Goal: Download file/media

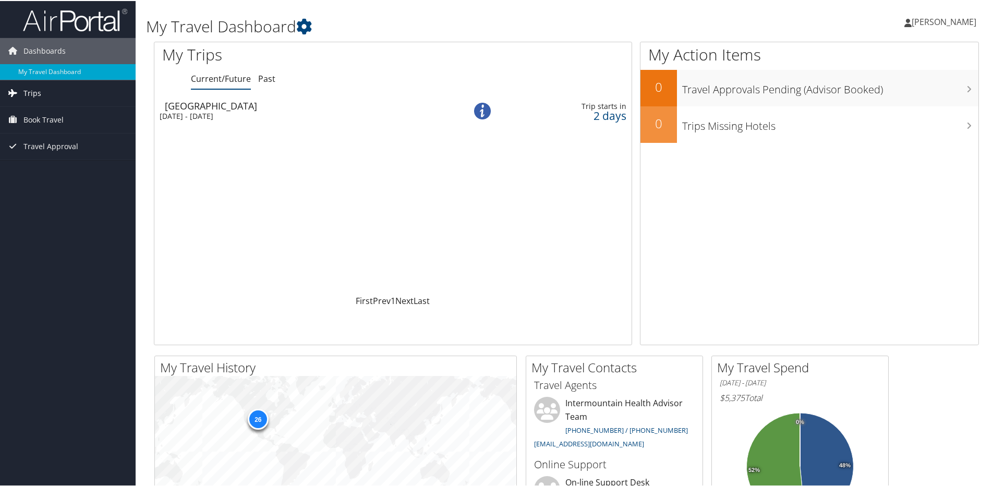
click at [28, 94] on span "Trips" at bounding box center [32, 92] width 18 height 26
click at [48, 133] on link "Past Trips" at bounding box center [68, 129] width 136 height 16
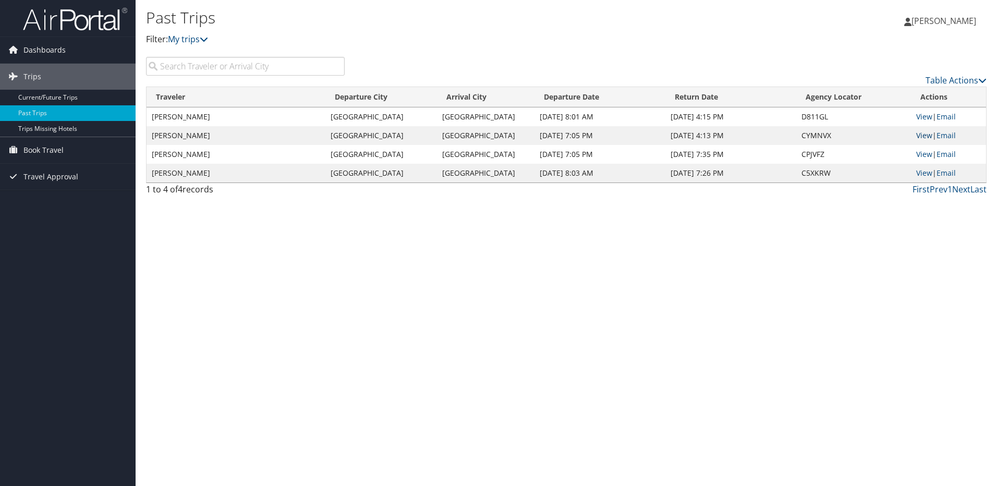
click at [918, 137] on link "View" at bounding box center [924, 135] width 16 height 10
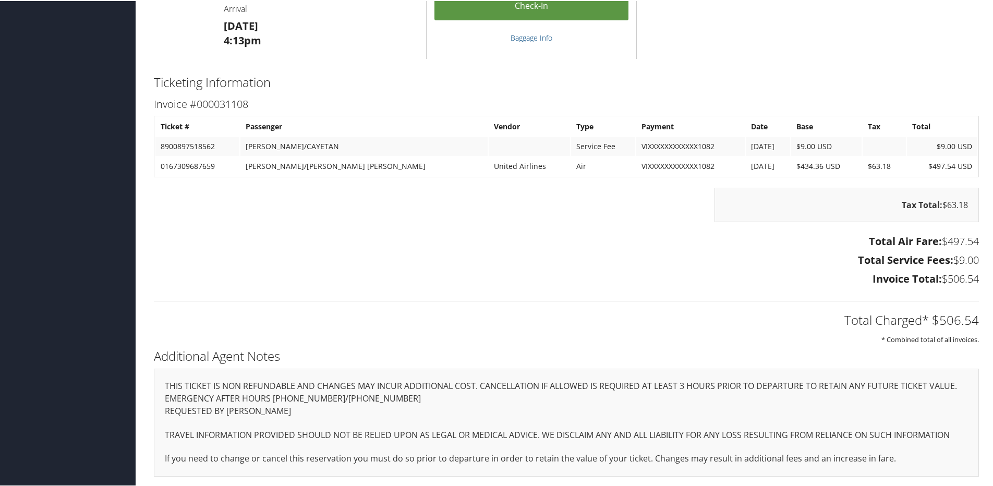
scroll to position [841, 0]
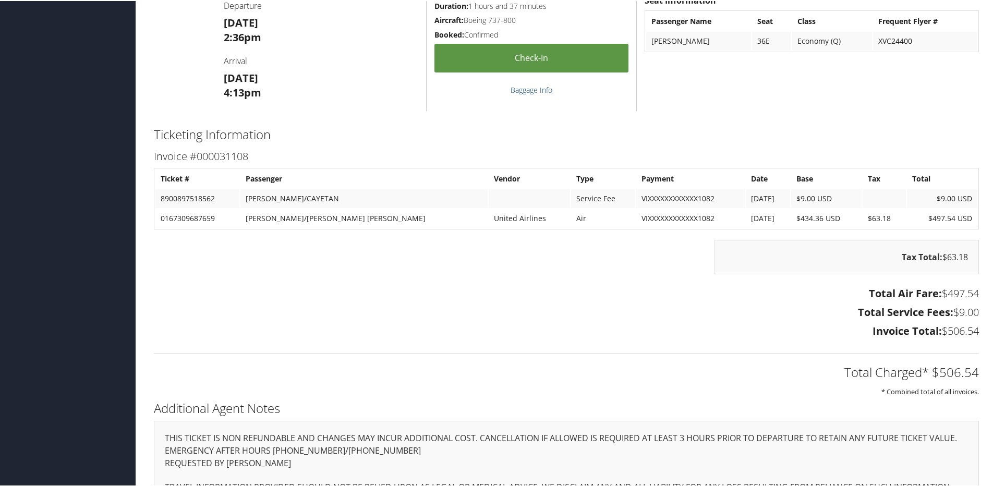
click at [526, 89] on link "Baggage Info" at bounding box center [531, 89] width 42 height 10
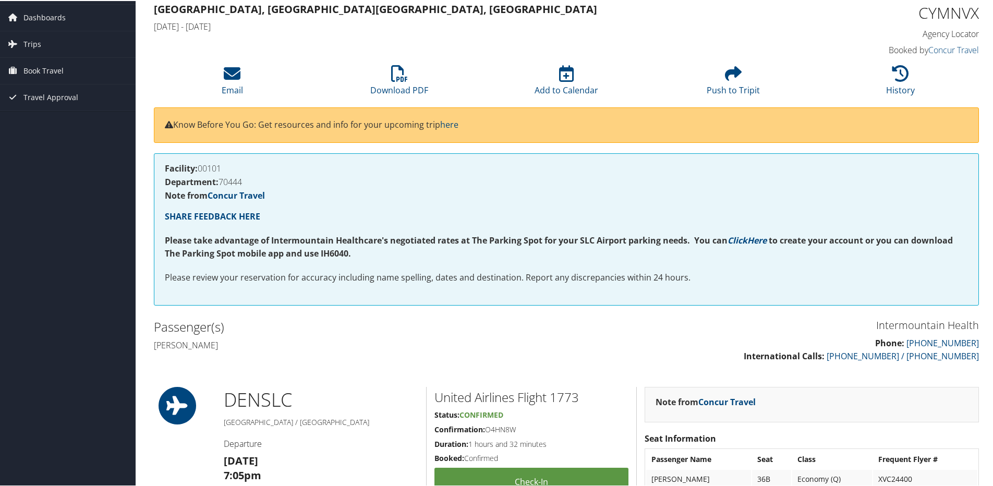
scroll to position [0, 0]
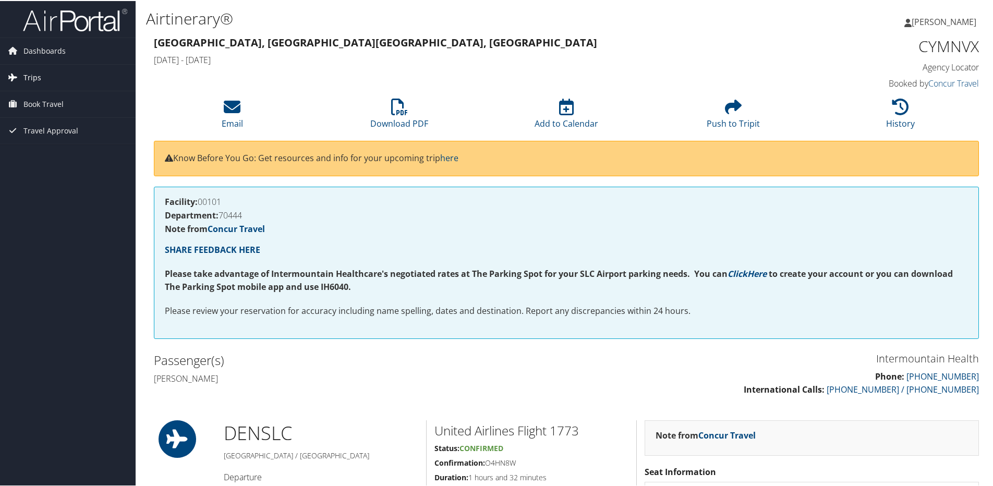
click at [54, 80] on link "Trips" at bounding box center [68, 77] width 136 height 26
click at [52, 114] on link "Past Trips" at bounding box center [68, 113] width 136 height 16
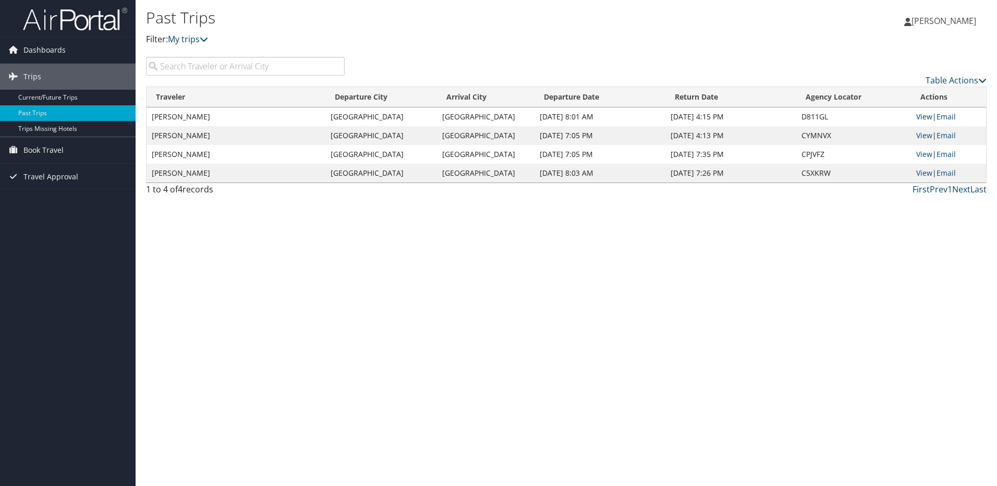
click at [928, 117] on link "View" at bounding box center [924, 117] width 16 height 10
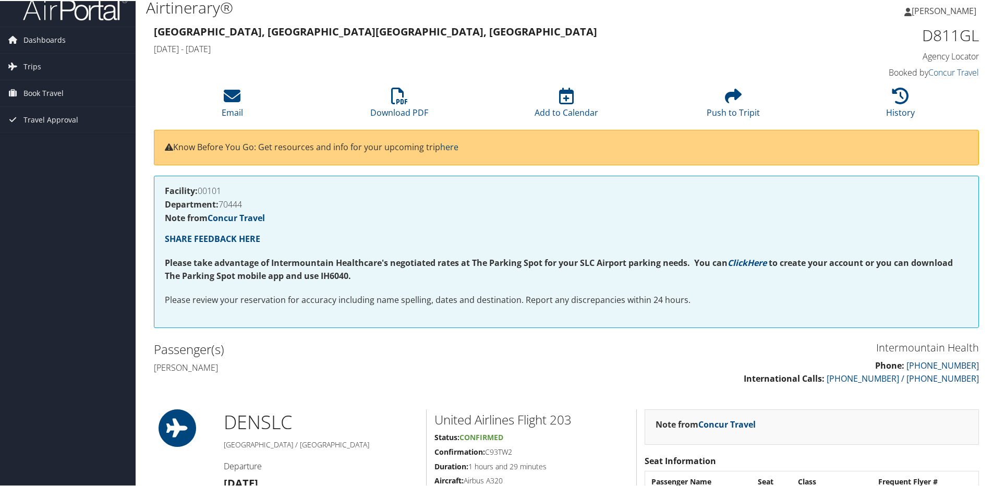
scroll to position [7, 0]
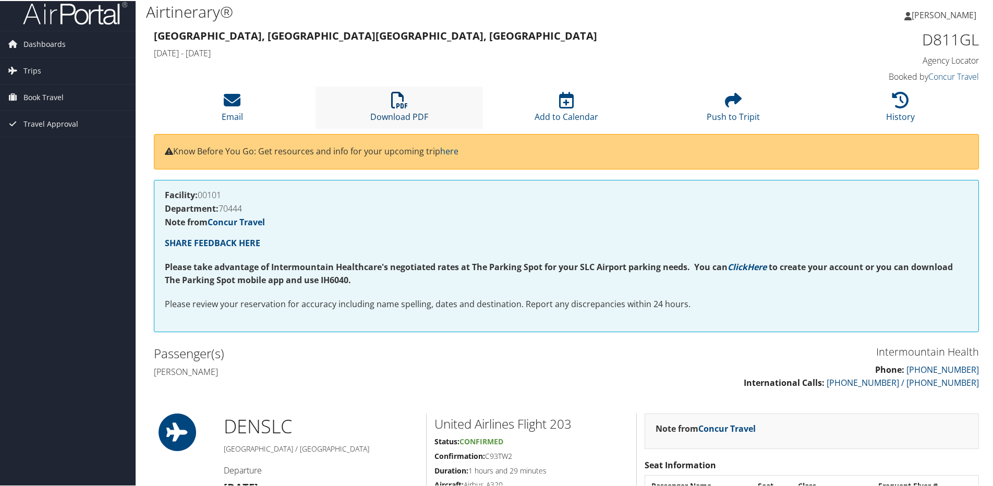
click at [400, 107] on icon at bounding box center [399, 99] width 17 height 17
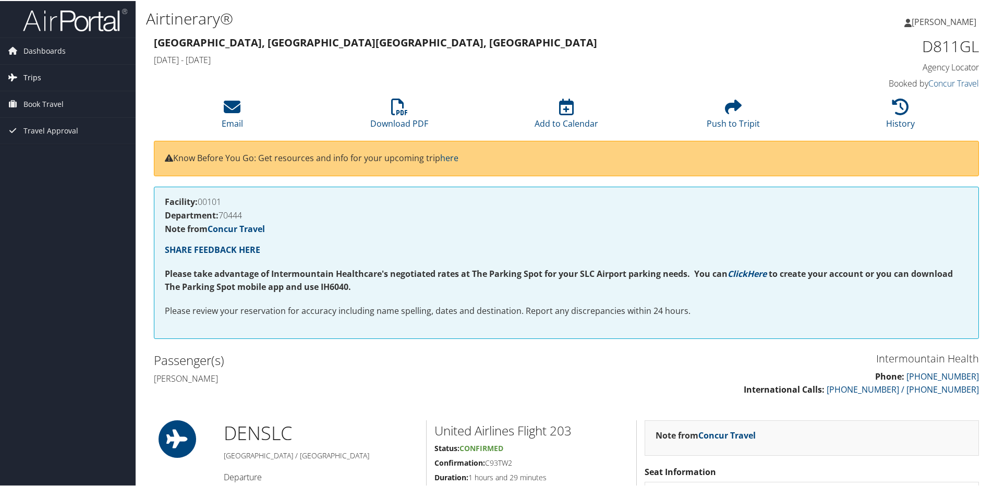
click at [33, 82] on span "Trips" at bounding box center [32, 77] width 18 height 26
click at [36, 109] on link "Past Trips" at bounding box center [68, 113] width 136 height 16
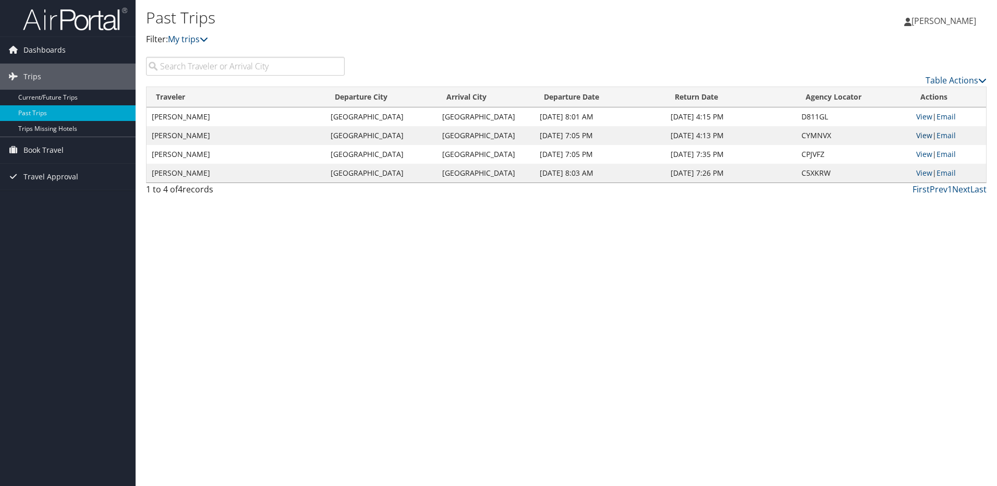
click at [927, 137] on link "View" at bounding box center [924, 135] width 16 height 10
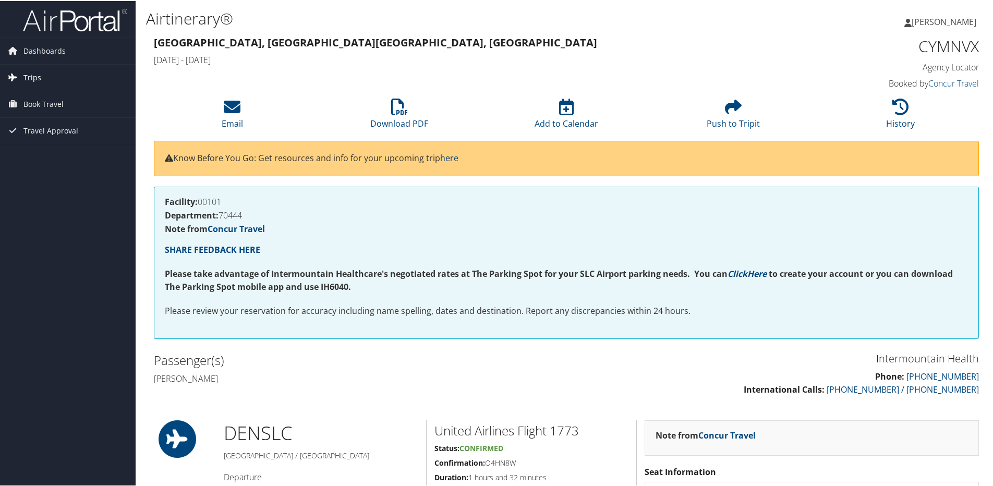
click at [40, 81] on span "Trips" at bounding box center [32, 77] width 18 height 26
click at [46, 113] on link "Past Trips" at bounding box center [68, 113] width 136 height 16
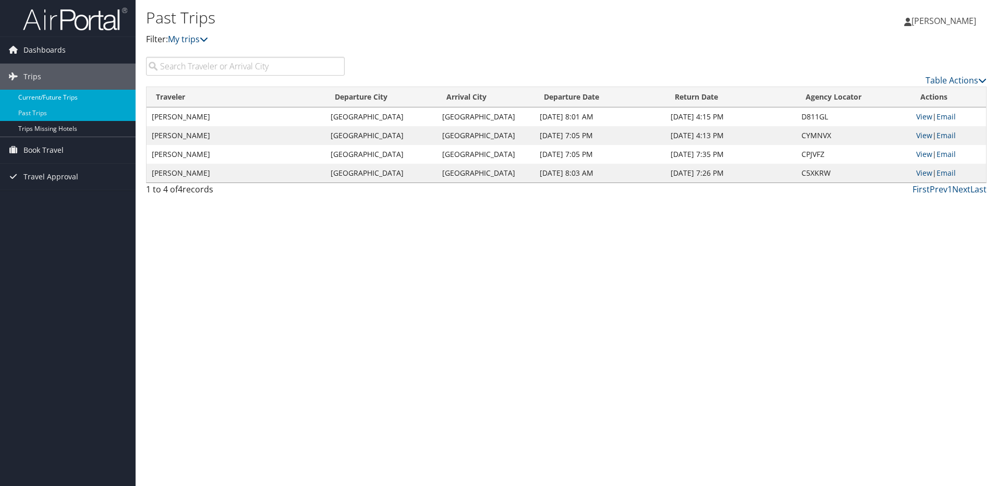
click at [50, 95] on link "Current/Future Trips" at bounding box center [68, 98] width 136 height 16
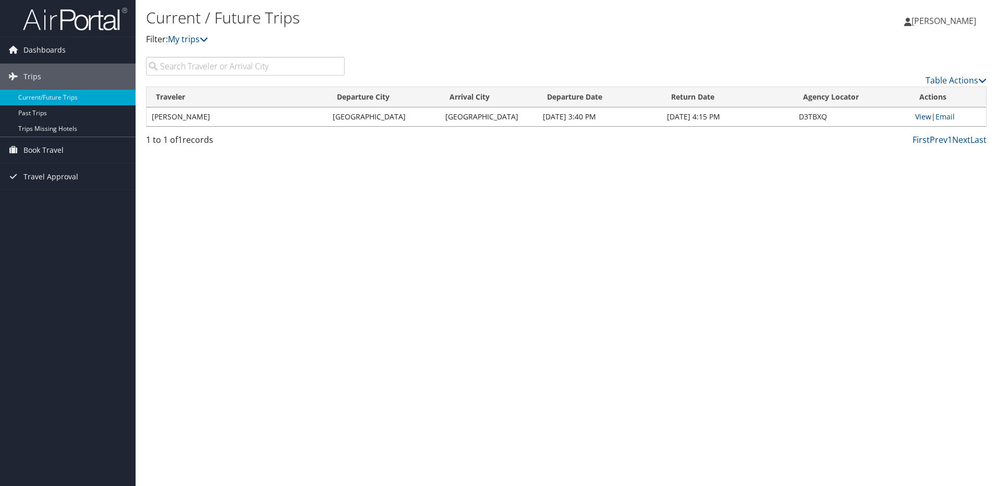
click at [927, 116] on link "View" at bounding box center [923, 117] width 16 height 10
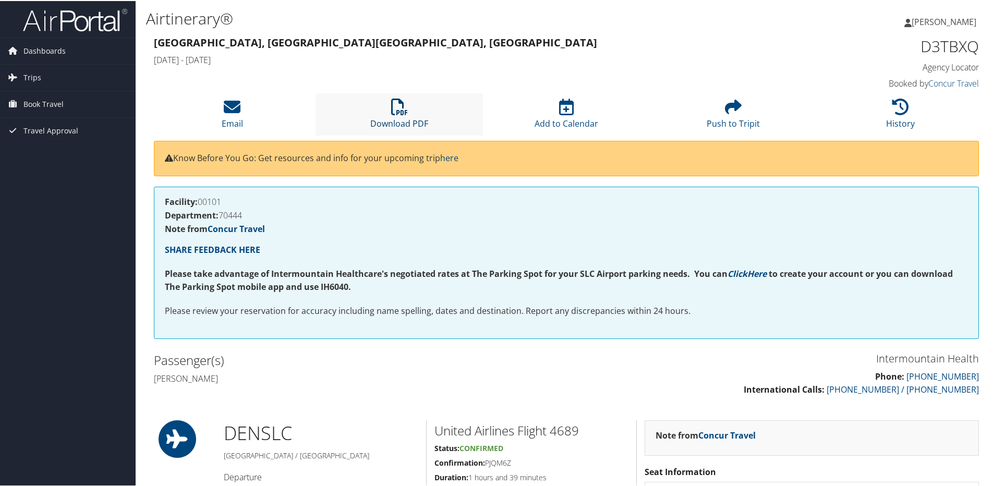
click at [416, 118] on link "Download PDF" at bounding box center [399, 115] width 58 height 25
